Goal: Navigation & Orientation: Find specific page/section

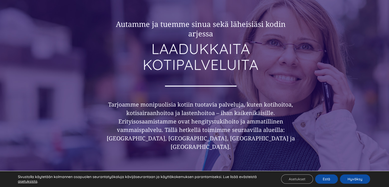
scroll to position [77, 0]
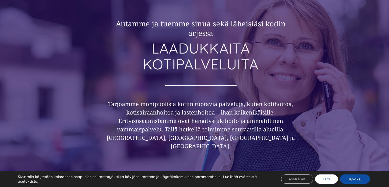
click at [332, 178] on button "Estä" at bounding box center [326, 178] width 23 height 9
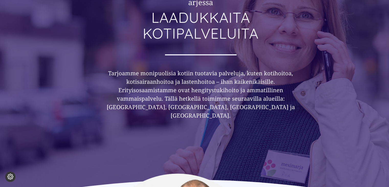
scroll to position [0, 0]
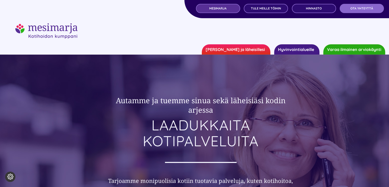
click at [220, 8] on span "MESIMARJA" at bounding box center [217, 9] width 17 height 4
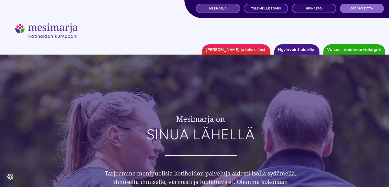
click at [223, 5] on link "MESIMARJA" at bounding box center [218, 8] width 44 height 9
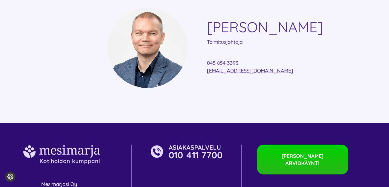
scroll to position [1227, 0]
